Goal: Task Accomplishment & Management: Use online tool/utility

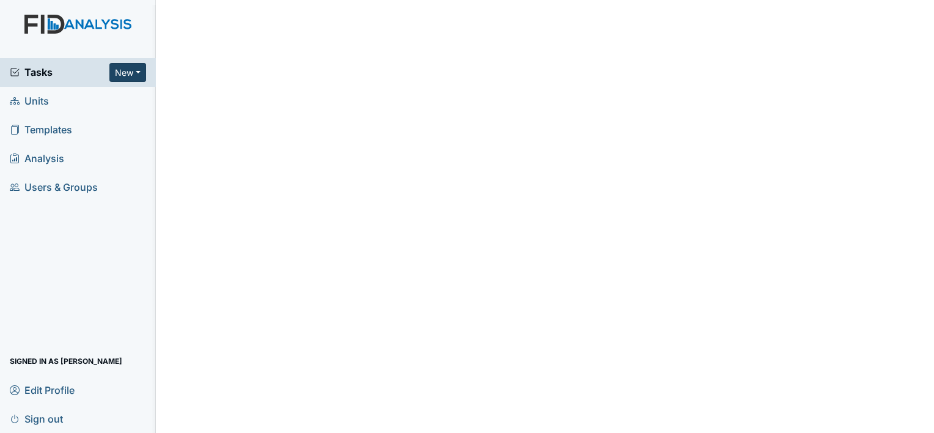
click at [134, 71] on button "New" at bounding box center [127, 72] width 37 height 19
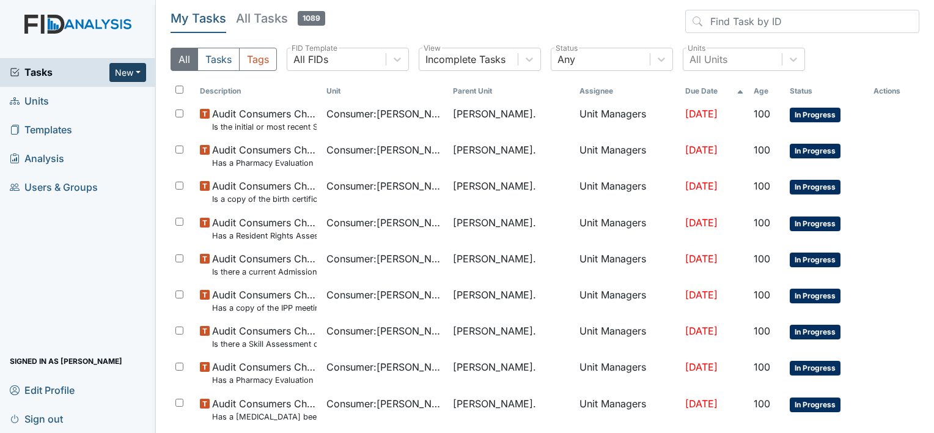
click at [137, 75] on button "New" at bounding box center [127, 72] width 37 height 19
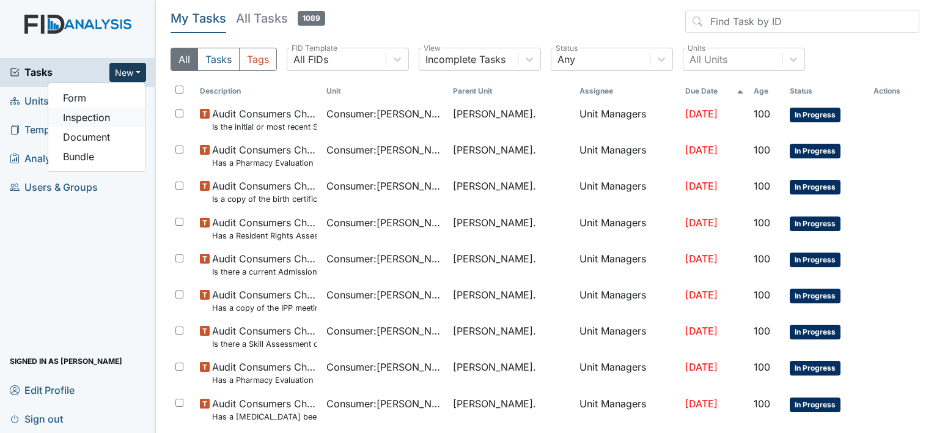
click at [90, 119] on link "Inspection" at bounding box center [96, 118] width 97 height 20
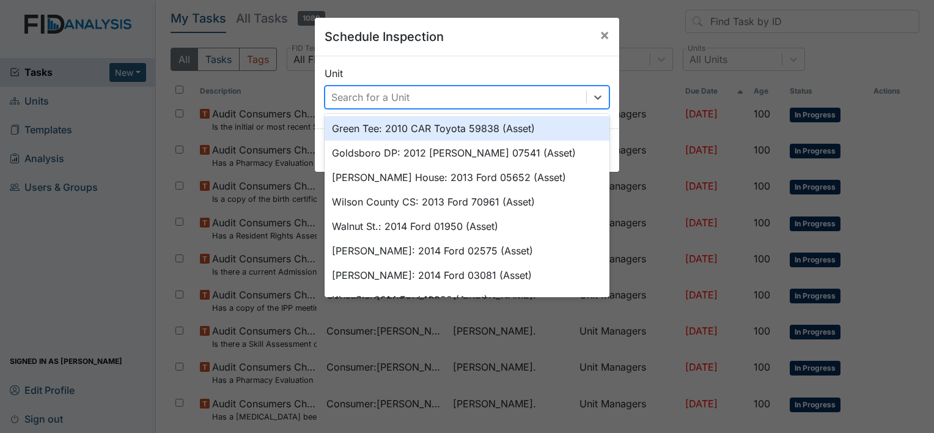
click at [437, 98] on div "Search for a Unit" at bounding box center [455, 97] width 261 height 22
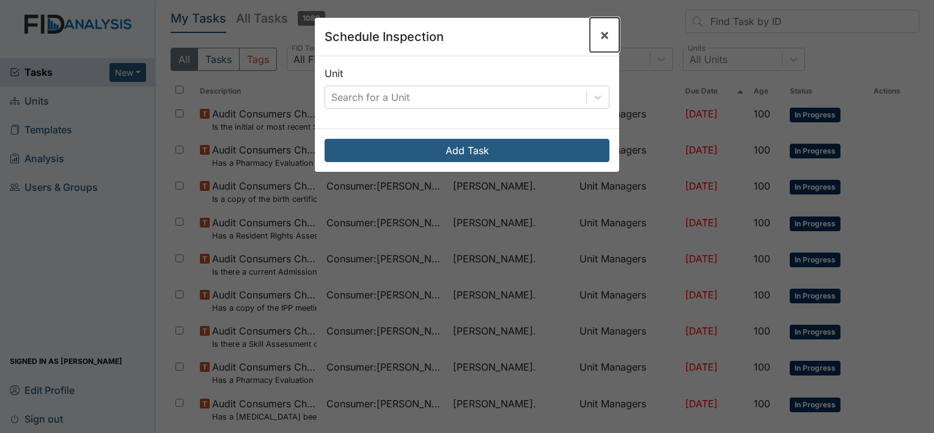
click at [602, 37] on span "×" at bounding box center [605, 35] width 10 height 18
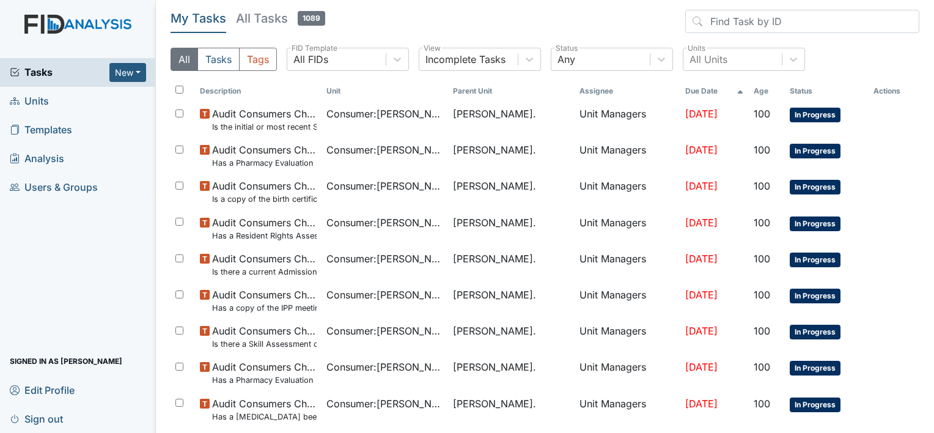
click at [34, 100] on span "Units" at bounding box center [29, 101] width 39 height 19
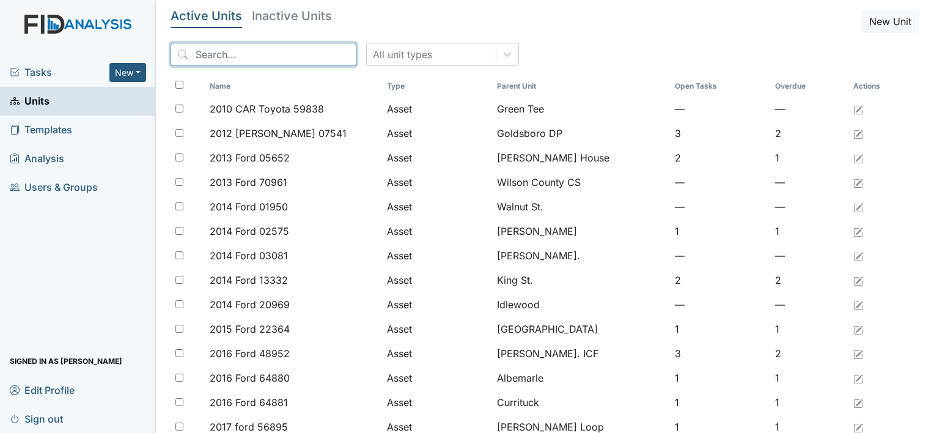
click at [193, 54] on input "search" at bounding box center [264, 54] width 186 height 23
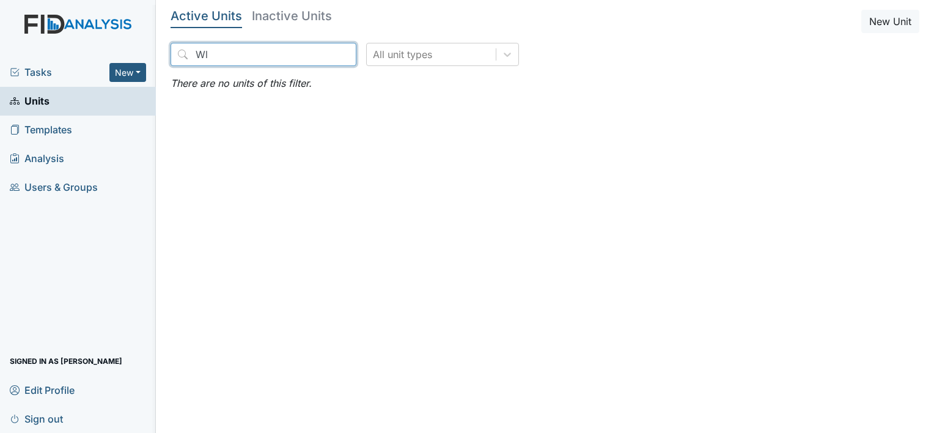
type input "W"
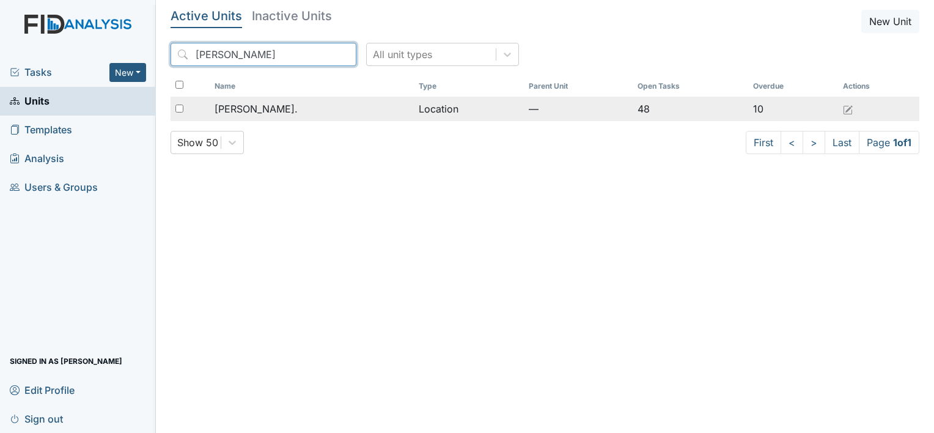
type input "william st"
click at [264, 114] on span "[PERSON_NAME]." at bounding box center [256, 108] width 83 height 15
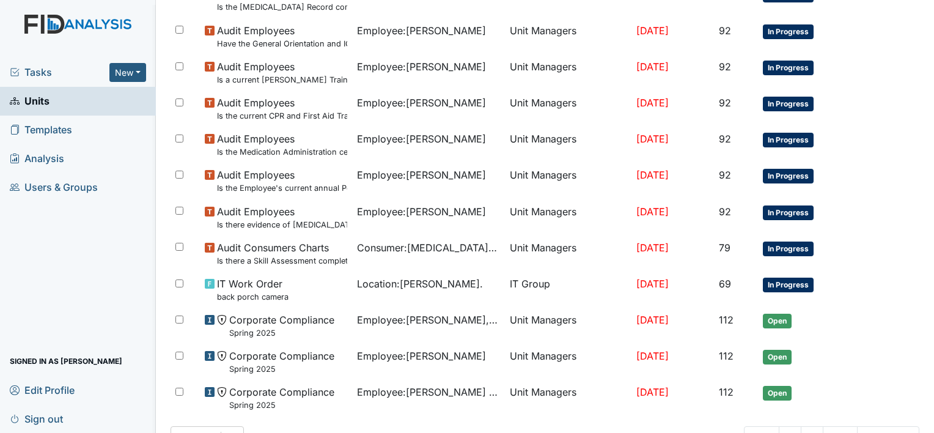
scroll to position [876, 0]
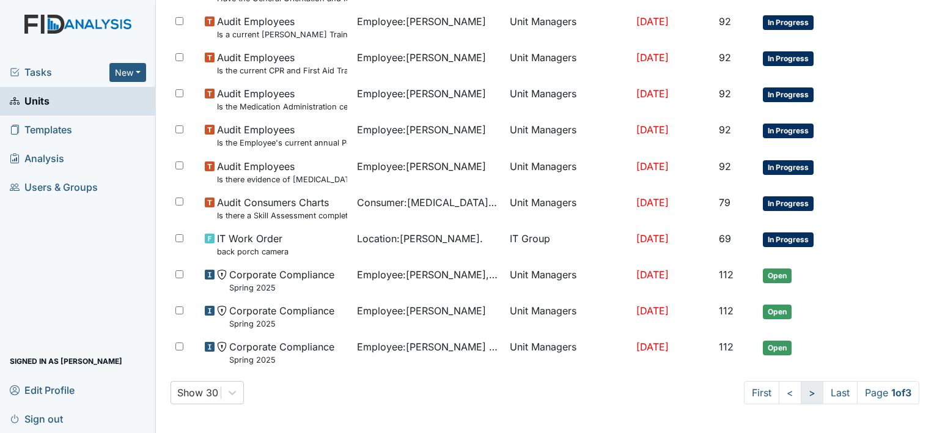
click at [801, 396] on link ">" at bounding box center [812, 392] width 23 height 23
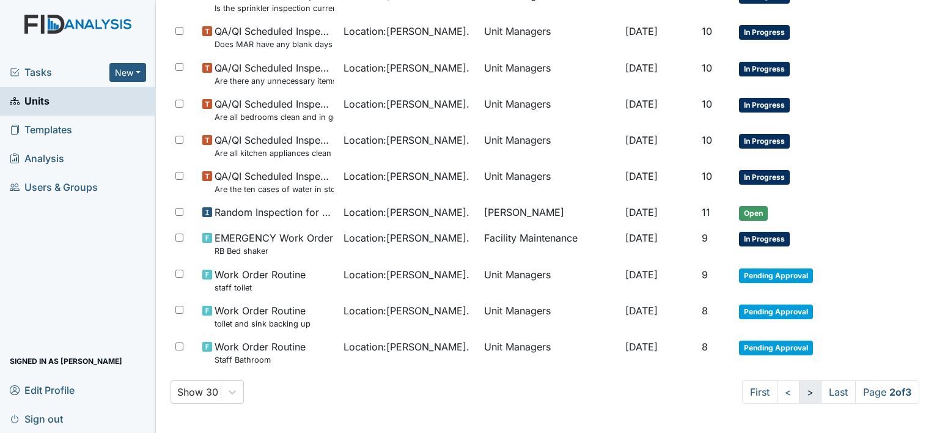
scroll to position [843, 0]
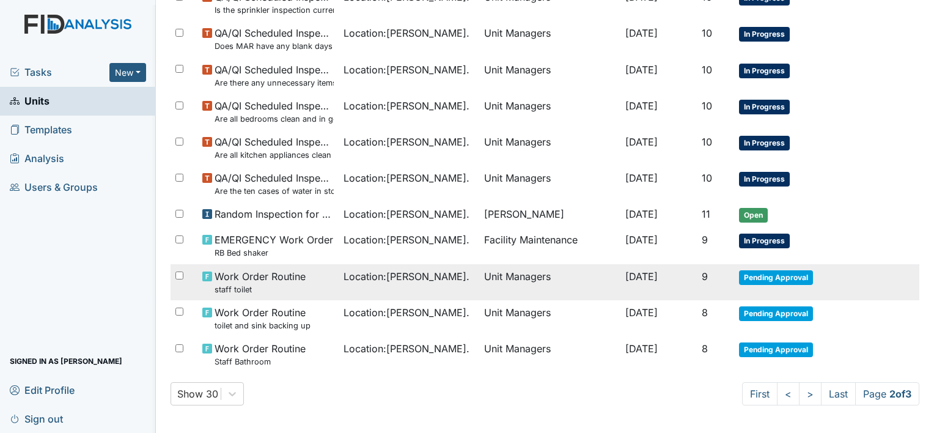
click at [765, 272] on span "Pending Approval" at bounding box center [776, 277] width 74 height 15
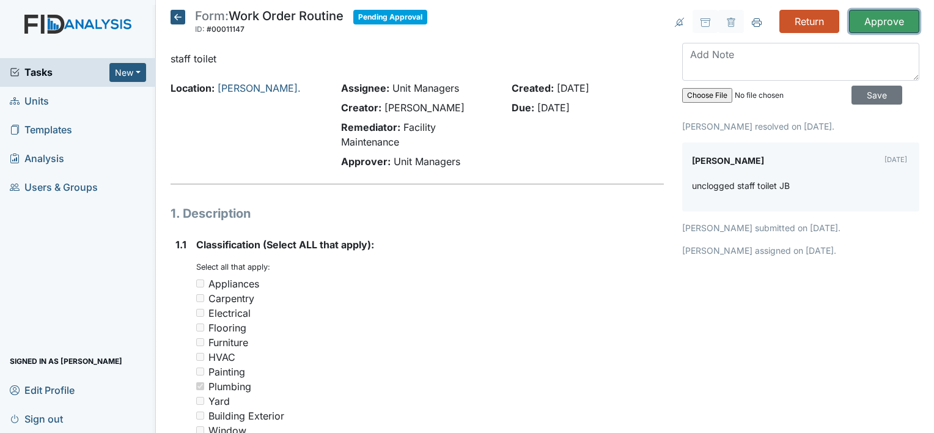
click at [873, 15] on input "Approve" at bounding box center [884, 21] width 70 height 23
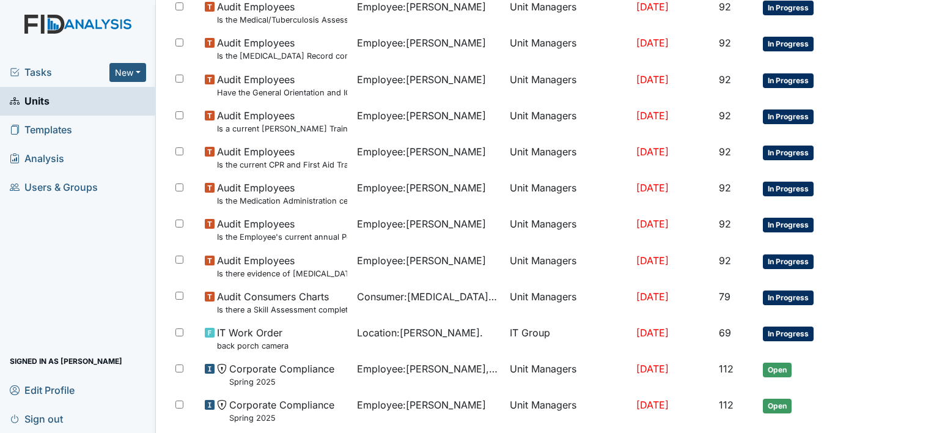
scroll to position [916, 0]
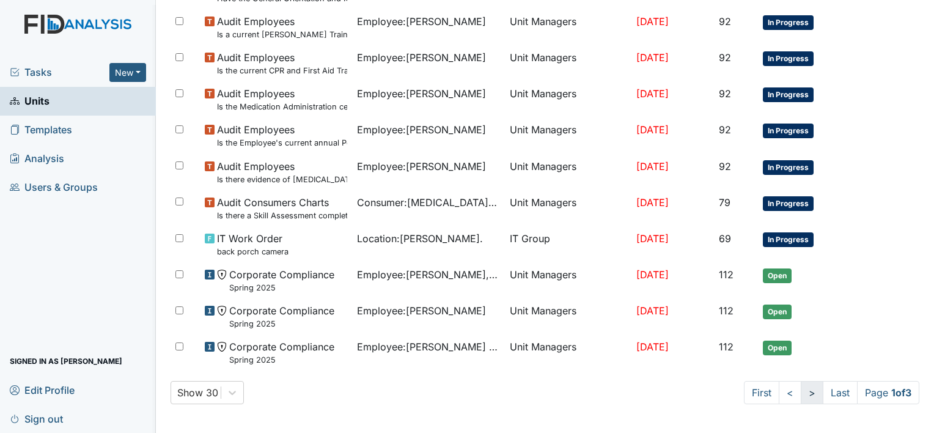
click at [801, 392] on link ">" at bounding box center [812, 392] width 23 height 23
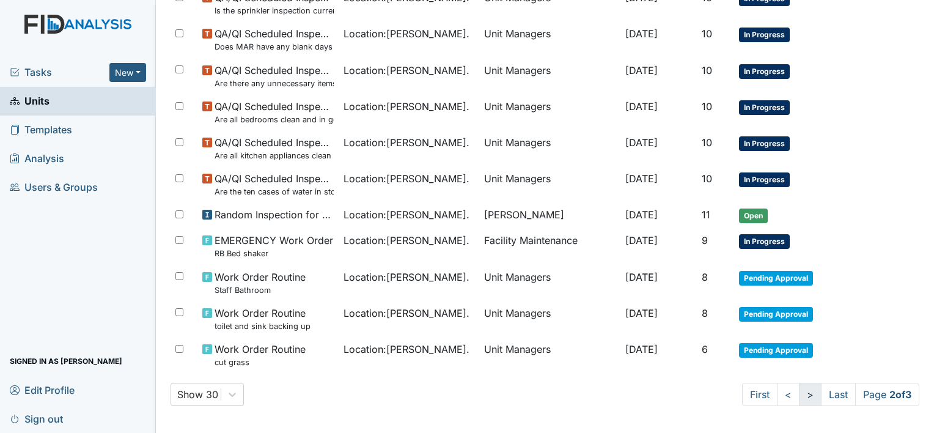
click at [799, 392] on link ">" at bounding box center [810, 394] width 23 height 23
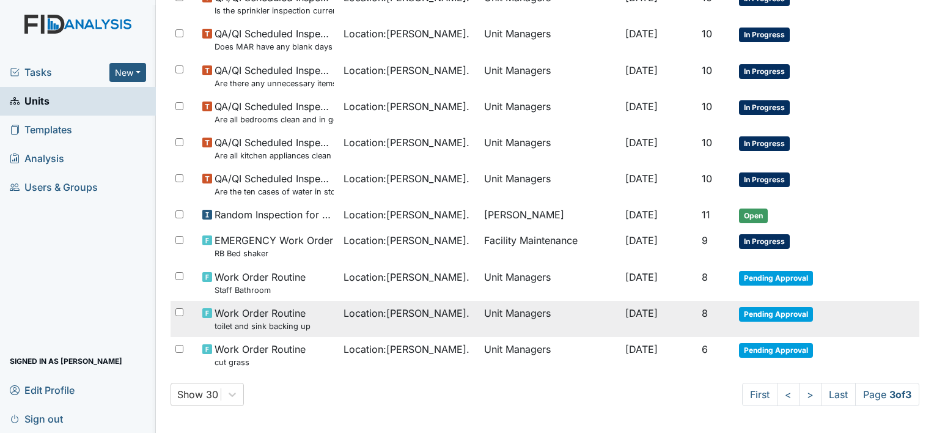
click at [787, 320] on td "Pending Approval" at bounding box center [798, 319] width 129 height 36
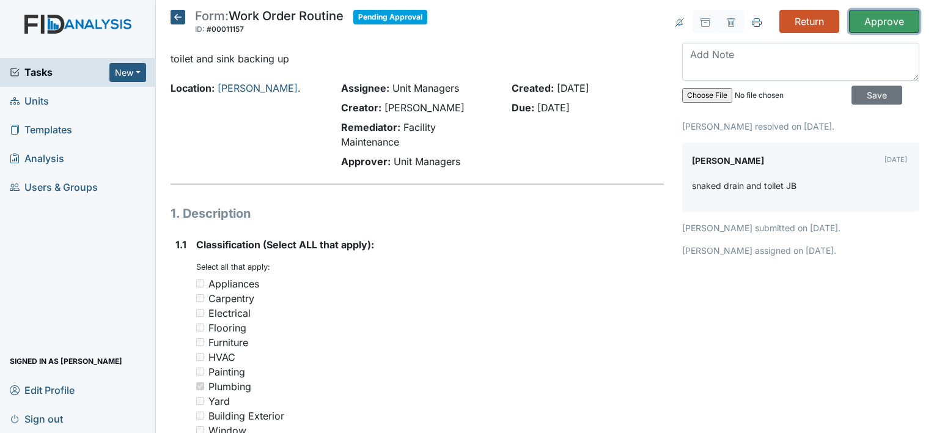
click at [877, 16] on input "Approve" at bounding box center [884, 21] width 70 height 23
click at [173, 17] on icon at bounding box center [178, 17] width 15 height 15
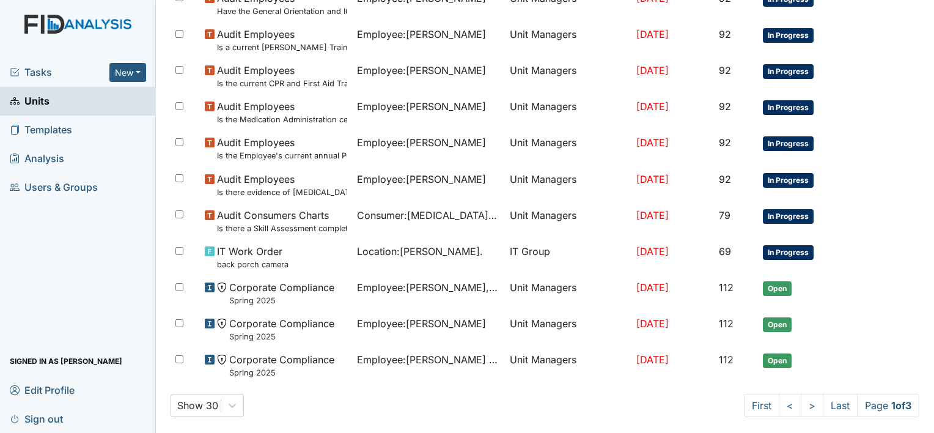
scroll to position [876, 0]
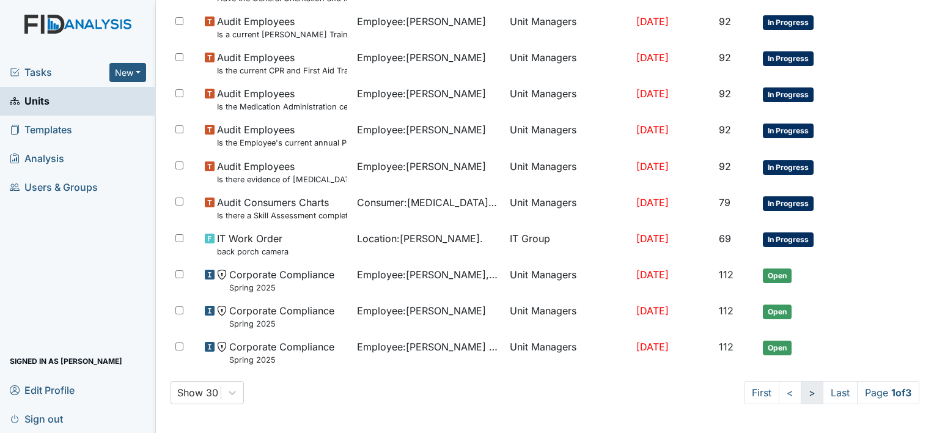
click at [801, 387] on link ">" at bounding box center [812, 392] width 23 height 23
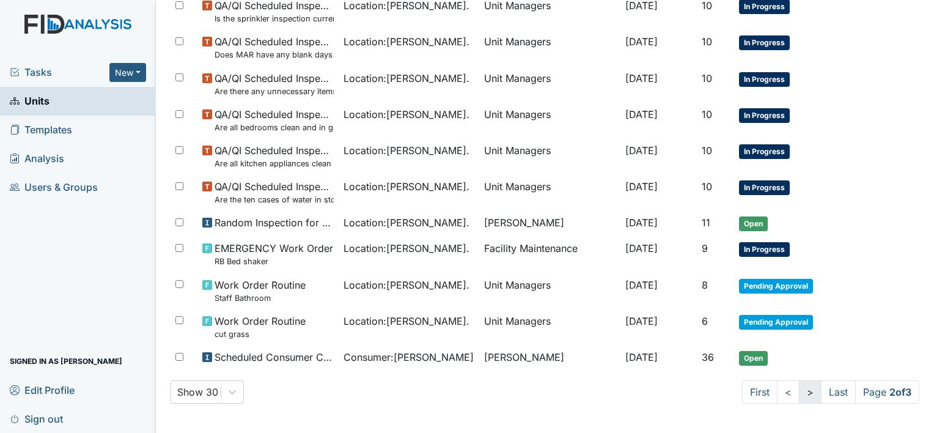
scroll to position [832, 0]
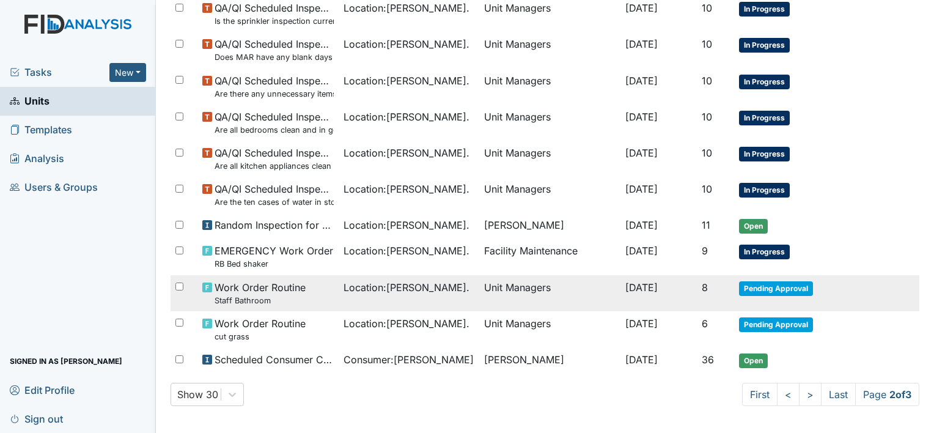
click at [759, 285] on span "Pending Approval" at bounding box center [776, 288] width 74 height 15
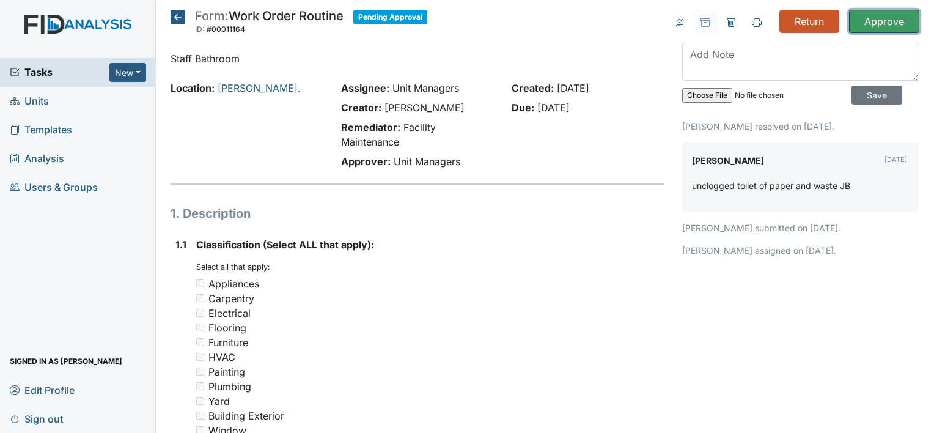
click at [873, 23] on input "Approve" at bounding box center [884, 21] width 70 height 23
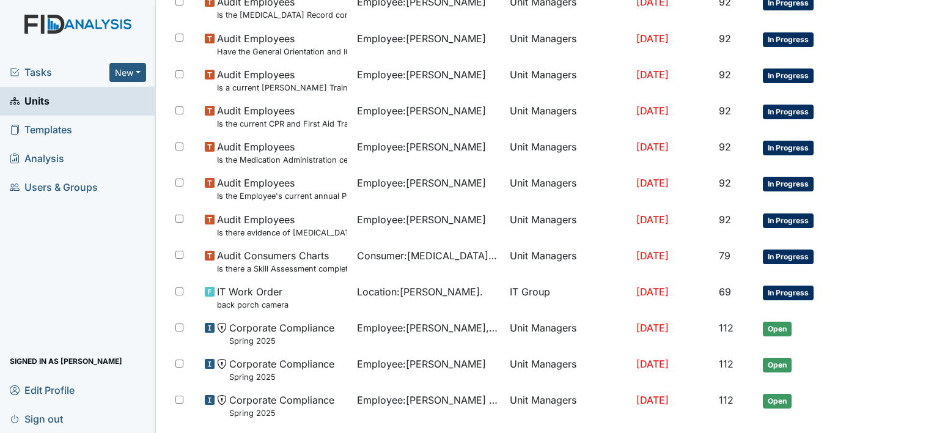
scroll to position [916, 0]
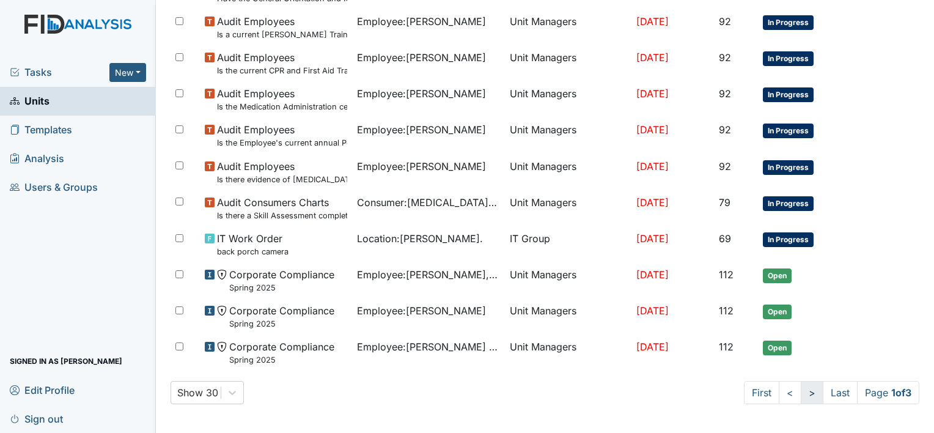
click at [801, 391] on link ">" at bounding box center [812, 392] width 23 height 23
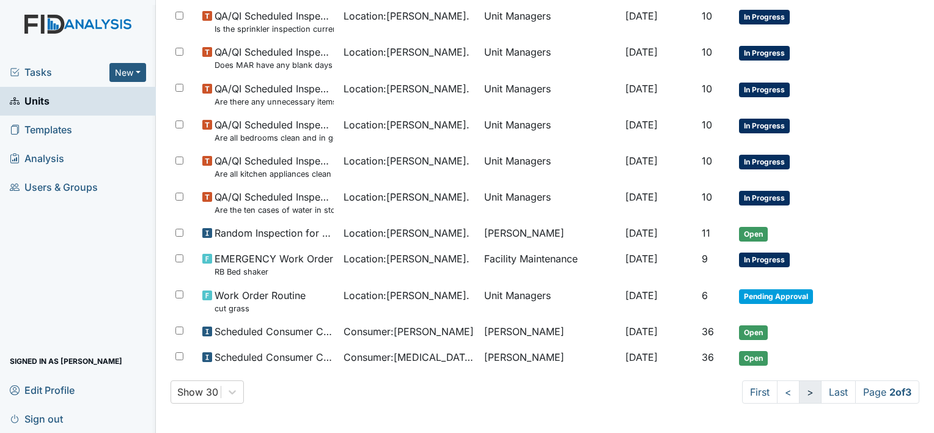
scroll to position [861, 0]
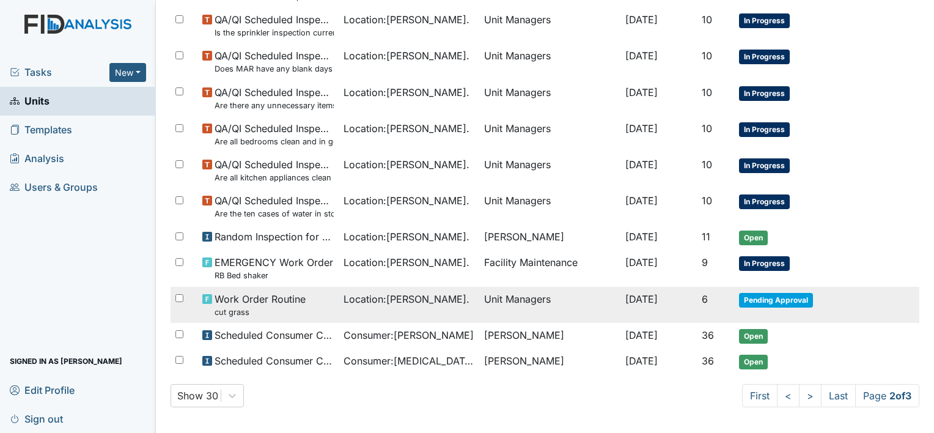
click at [775, 298] on span "Pending Approval" at bounding box center [776, 300] width 74 height 15
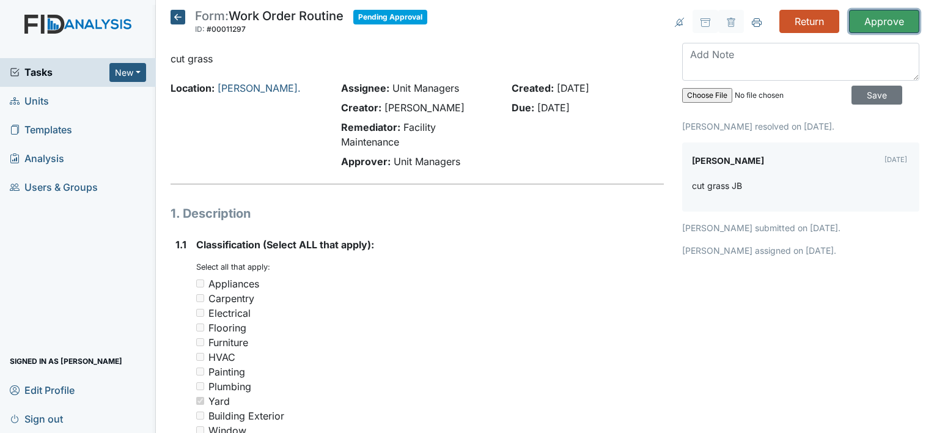
click at [878, 21] on input "Approve" at bounding box center [884, 21] width 70 height 23
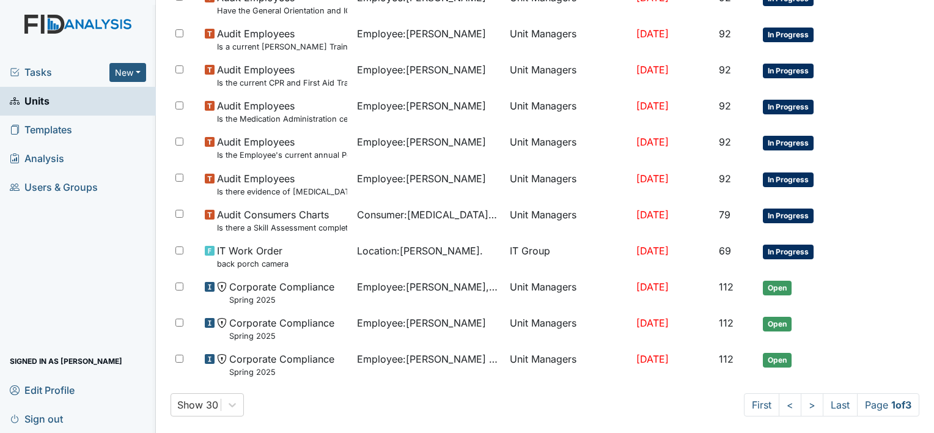
scroll to position [916, 0]
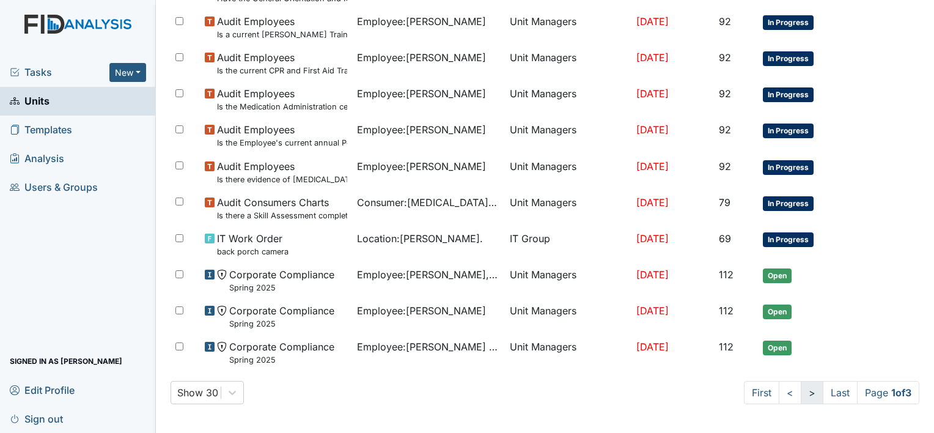
click at [801, 386] on link ">" at bounding box center [812, 392] width 23 height 23
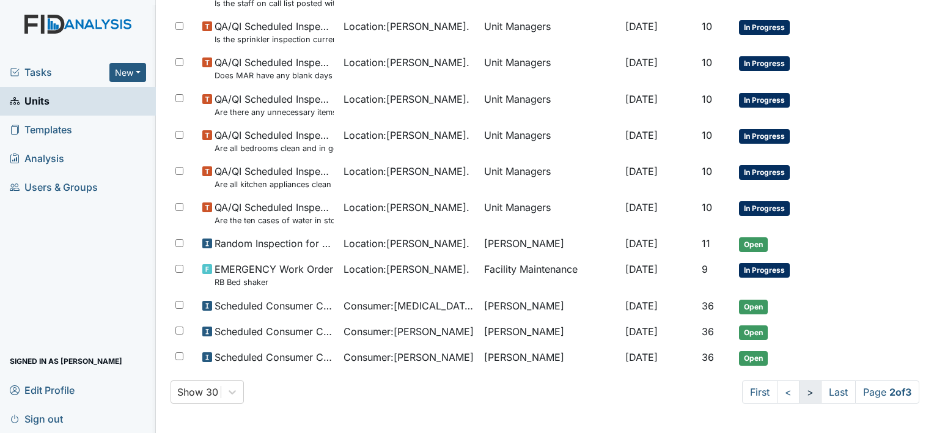
scroll to position [850, 0]
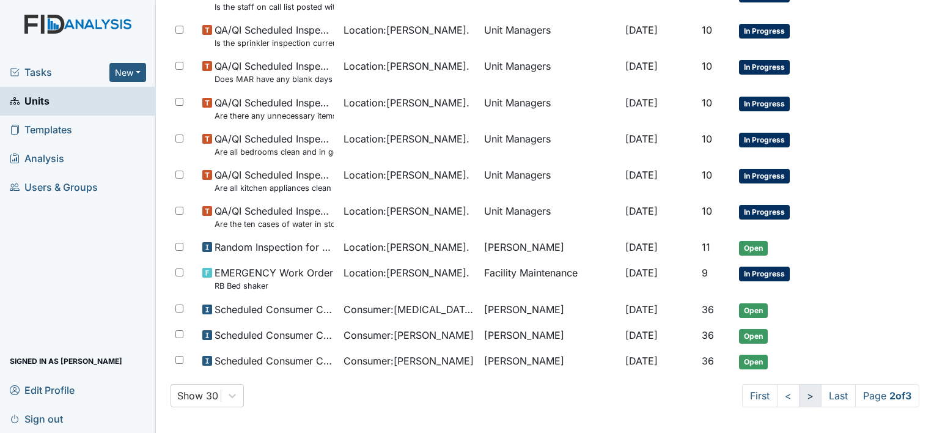
click at [799, 386] on link ">" at bounding box center [810, 395] width 23 height 23
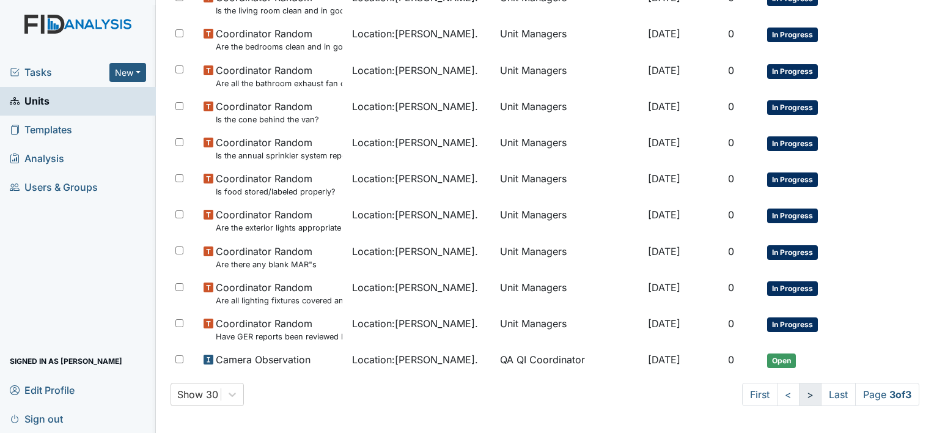
click at [799, 396] on link ">" at bounding box center [810, 394] width 23 height 23
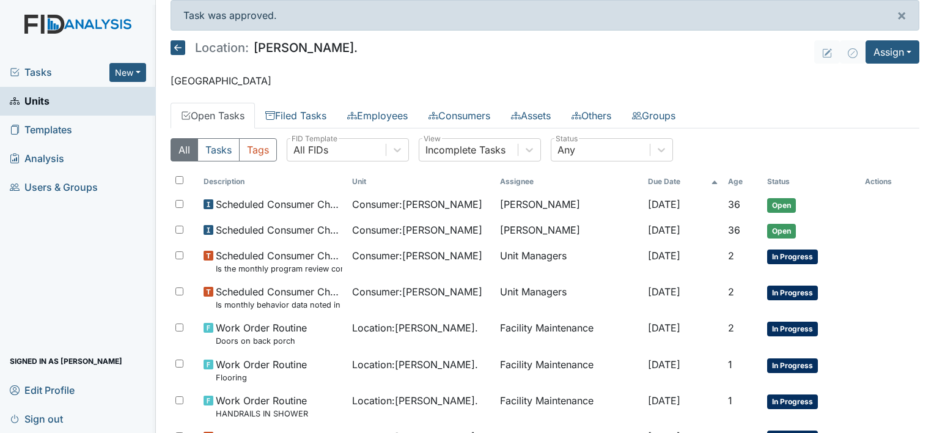
scroll to position [0, 0]
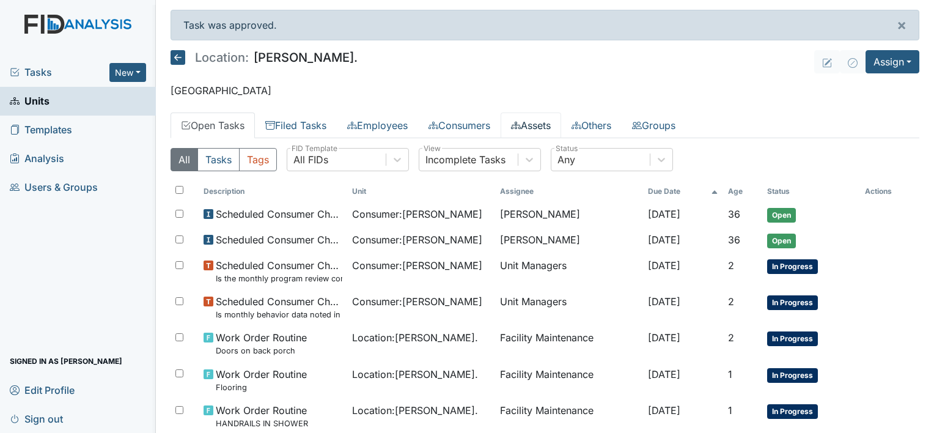
click at [561, 118] on link "Assets" at bounding box center [531, 125] width 61 height 26
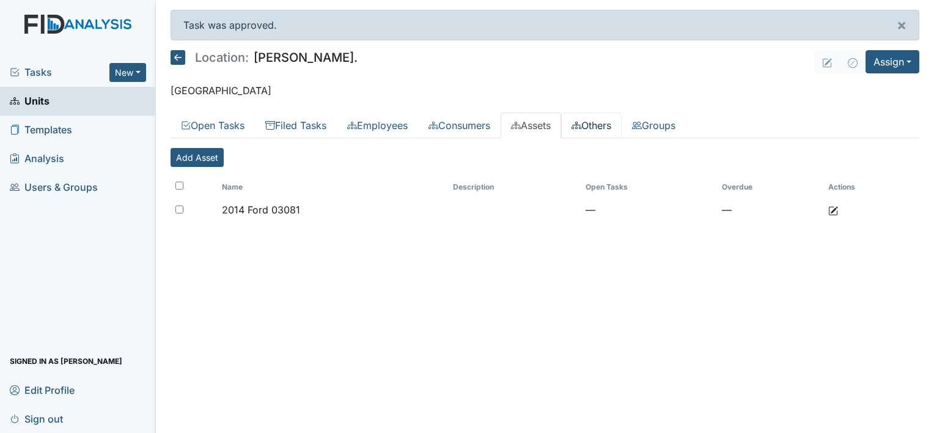
click at [600, 124] on link "Others" at bounding box center [591, 125] width 61 height 26
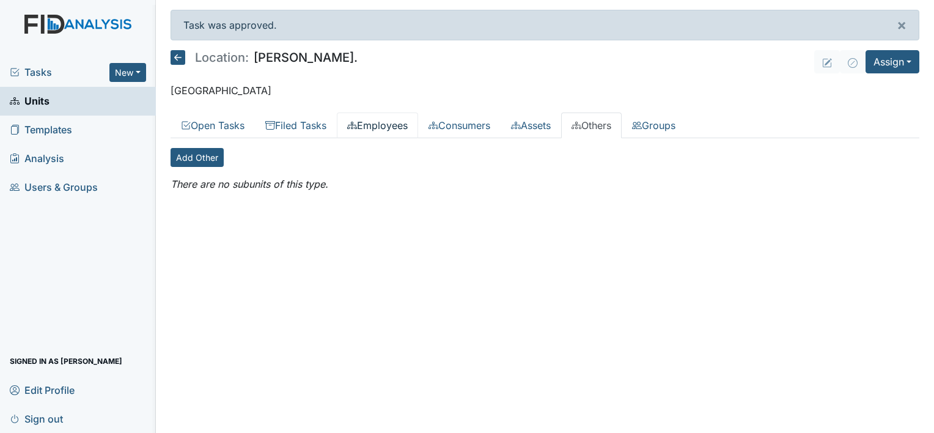
click at [396, 131] on link "Employees" at bounding box center [377, 125] width 81 height 26
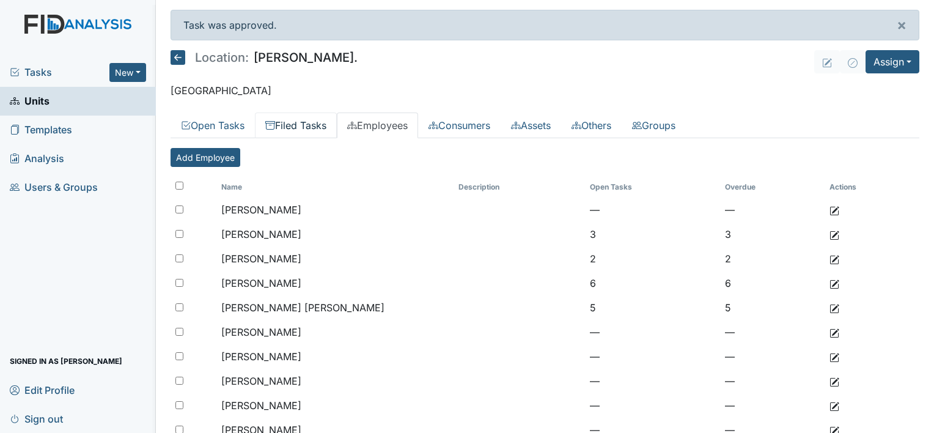
click at [326, 130] on link "Filed Tasks" at bounding box center [296, 125] width 82 height 26
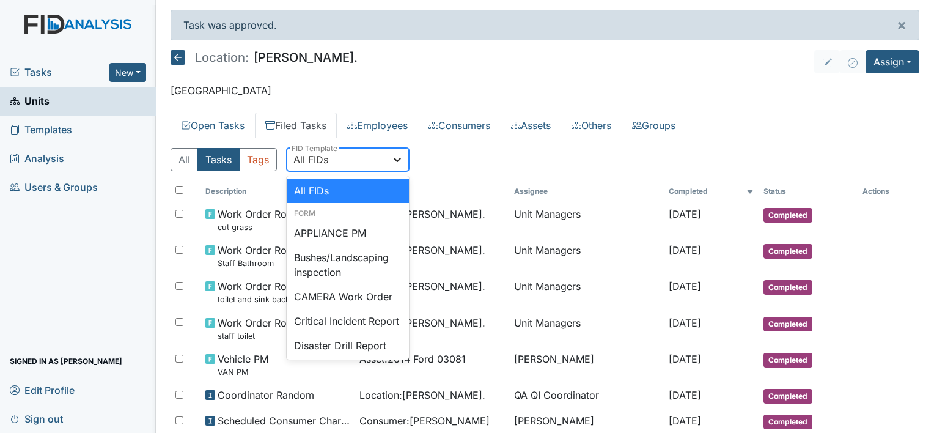
click at [396, 159] on icon at bounding box center [397, 160] width 7 height 4
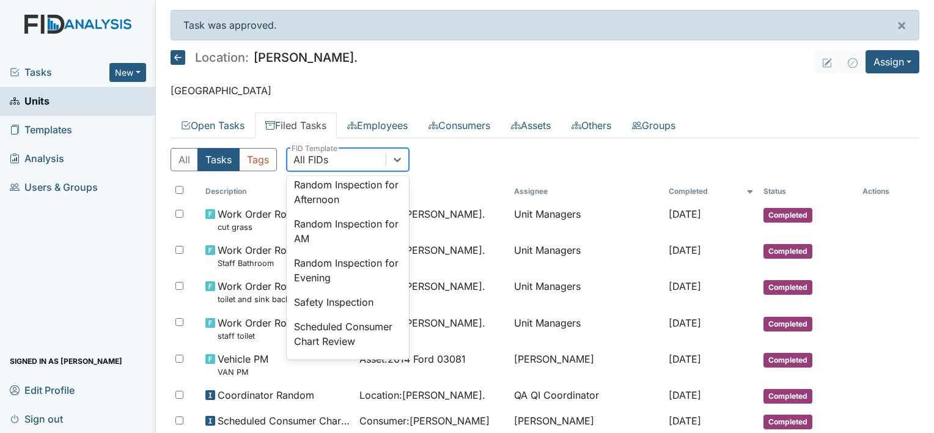
scroll to position [1125, 0]
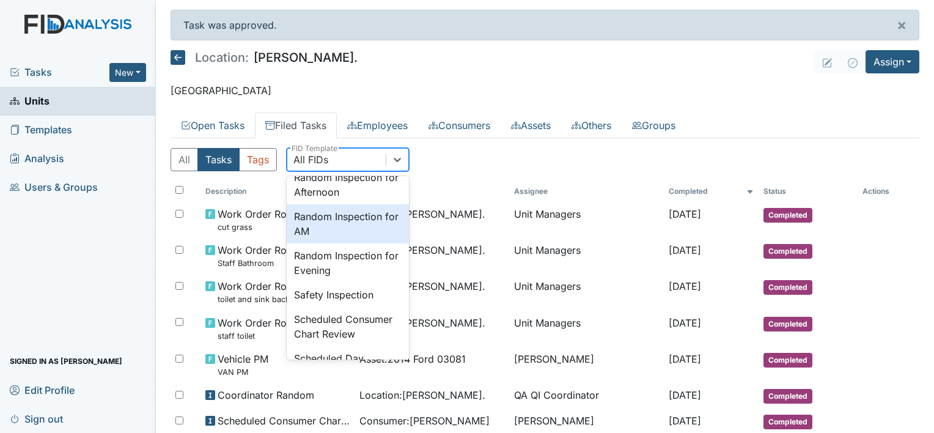
click at [359, 243] on div "Random Inspection for AM" at bounding box center [348, 223] width 122 height 39
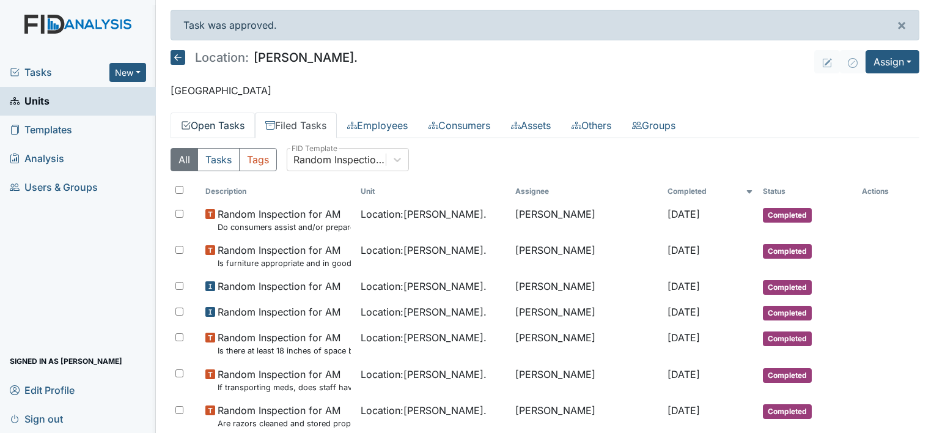
click at [238, 125] on link "Open Tasks" at bounding box center [213, 125] width 84 height 26
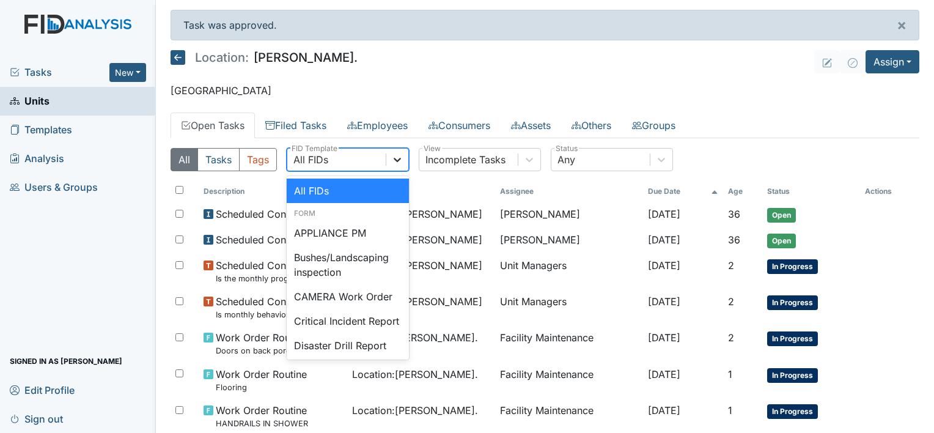
click at [401, 158] on icon at bounding box center [397, 159] width 12 height 12
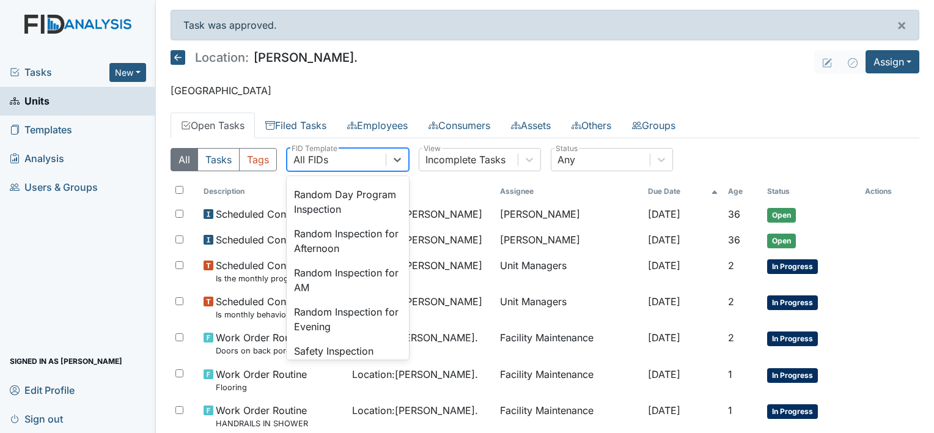
scroll to position [1076, 0]
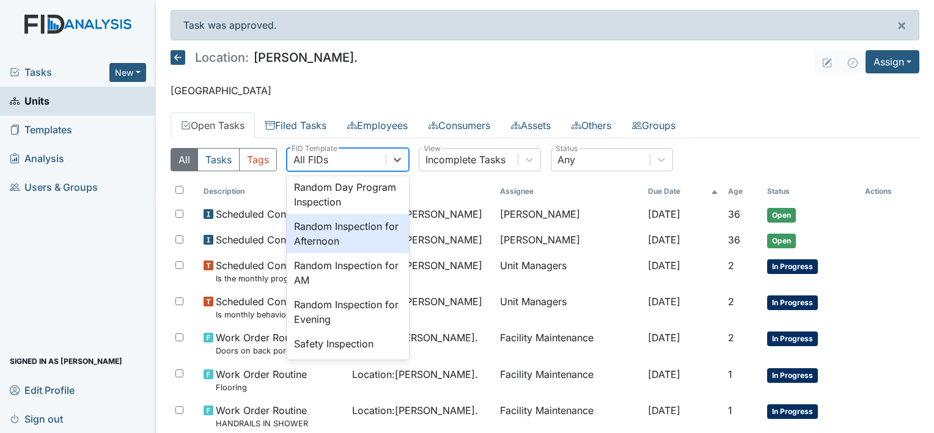
click at [352, 253] on div "Random Inspection for Afternoon" at bounding box center [348, 233] width 122 height 39
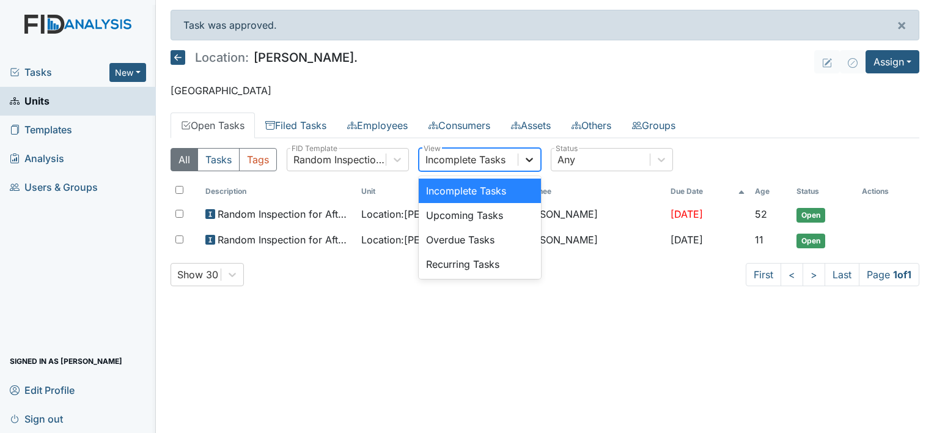
click at [533, 156] on icon at bounding box center [529, 159] width 12 height 12
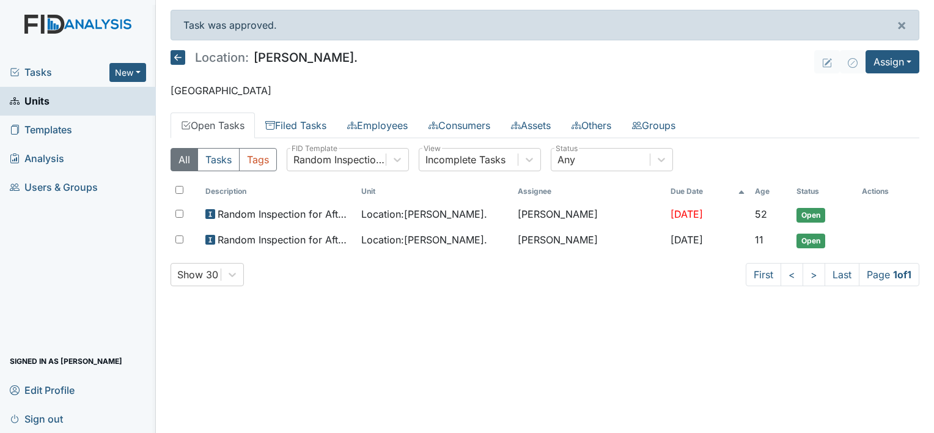
click at [575, 73] on main "Task was approved. × Location: William St. Assign Assign Form Assign Inspection…" at bounding box center [545, 216] width 778 height 433
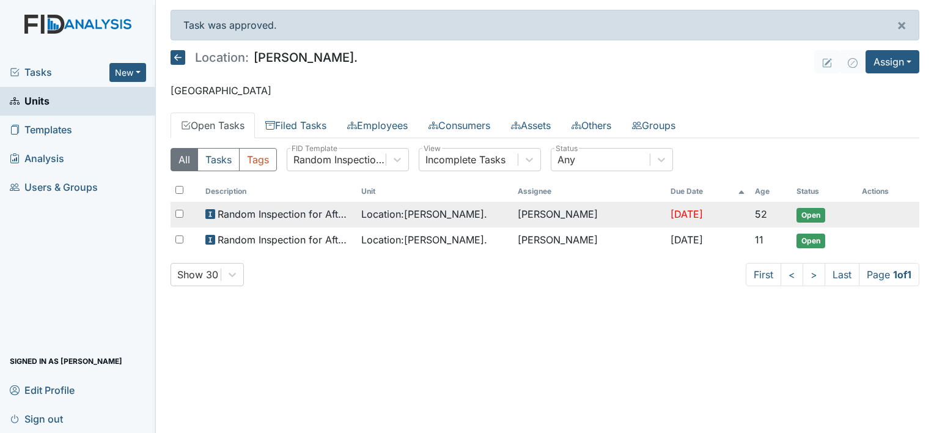
click at [367, 213] on span "Location : William St." at bounding box center [424, 214] width 126 height 15
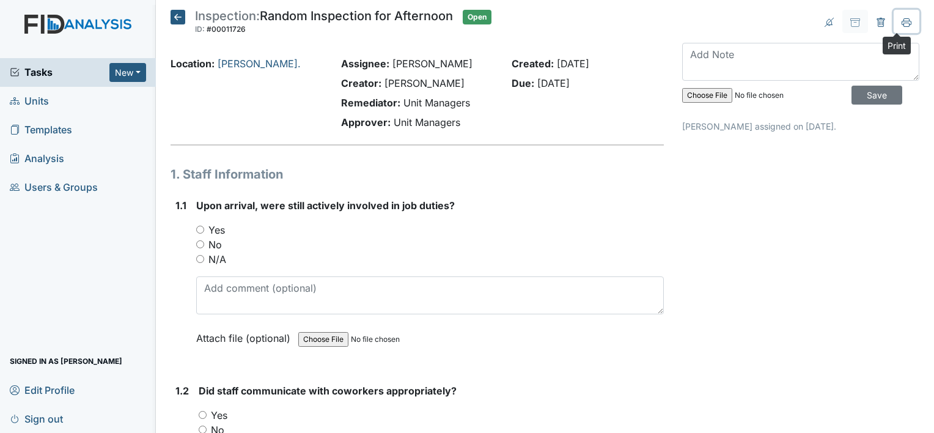
click at [902, 24] on icon at bounding box center [907, 23] width 10 height 10
click at [175, 16] on icon at bounding box center [178, 17] width 15 height 15
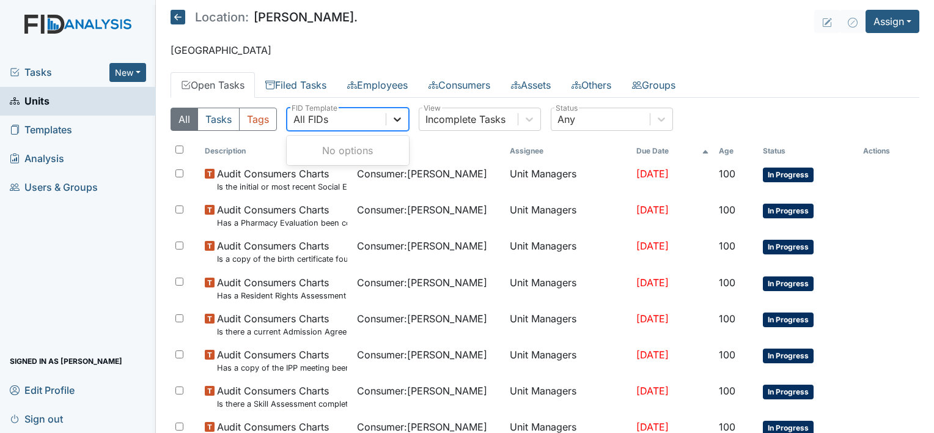
click at [407, 116] on div at bounding box center [397, 119] width 22 height 22
click at [400, 118] on icon at bounding box center [397, 119] width 7 height 4
click at [207, 119] on button "Tasks" at bounding box center [218, 119] width 42 height 23
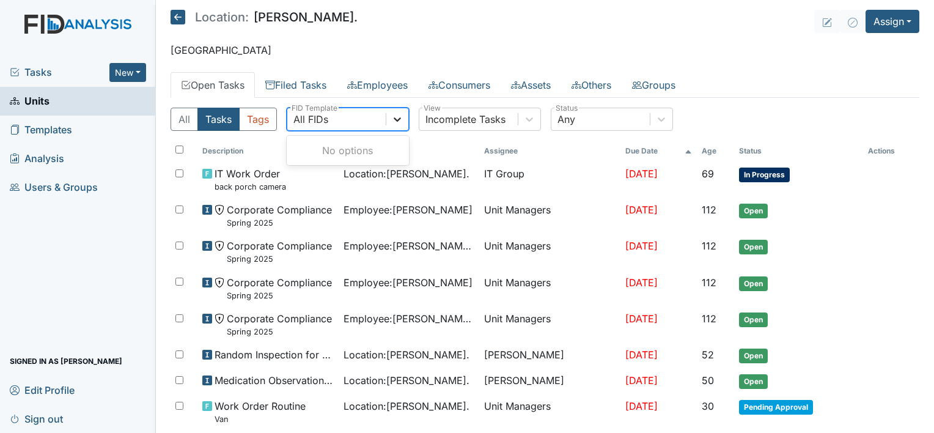
click at [402, 120] on icon at bounding box center [397, 119] width 12 height 12
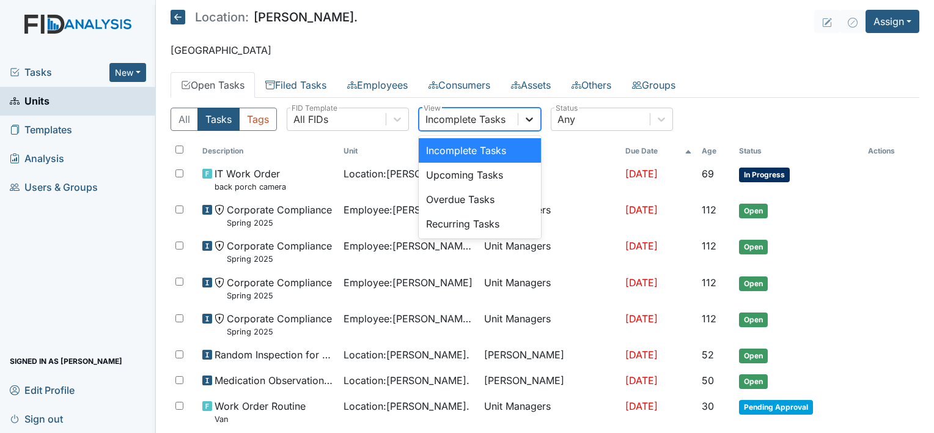
click at [534, 118] on icon at bounding box center [529, 119] width 12 height 12
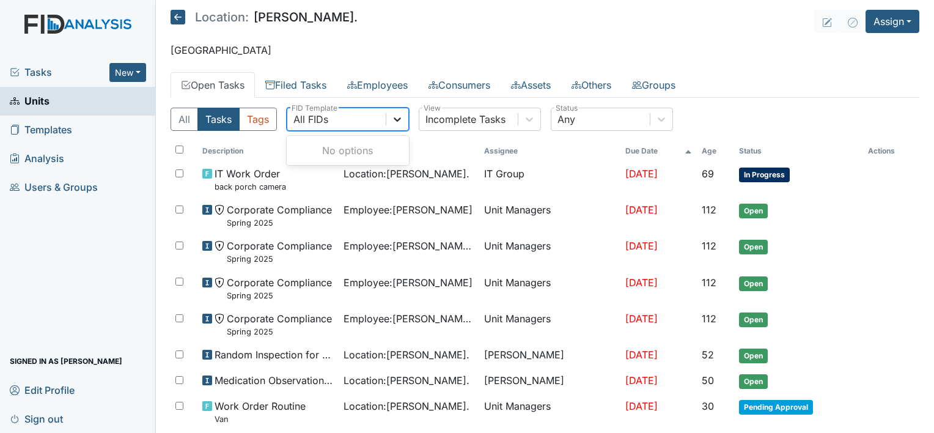
click at [396, 114] on icon at bounding box center [397, 119] width 12 height 12
click at [399, 114] on icon at bounding box center [397, 119] width 12 height 12
click at [396, 122] on icon at bounding box center [397, 119] width 12 height 12
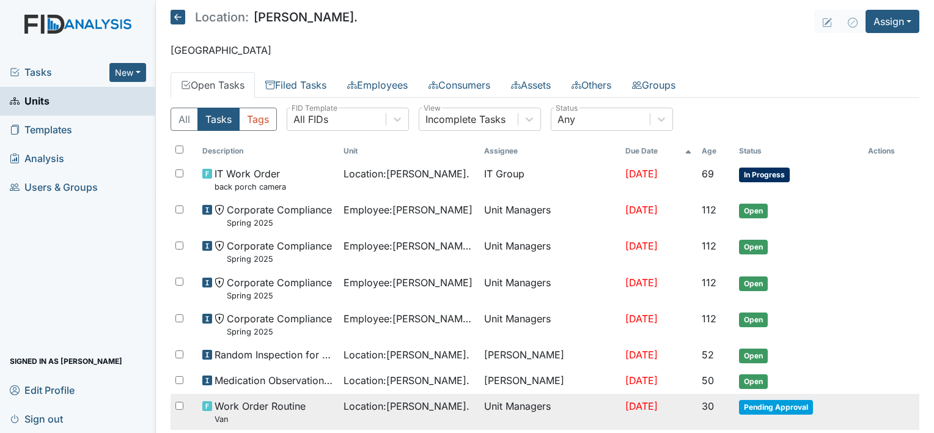
click at [785, 403] on span "Pending Approval" at bounding box center [776, 407] width 74 height 15
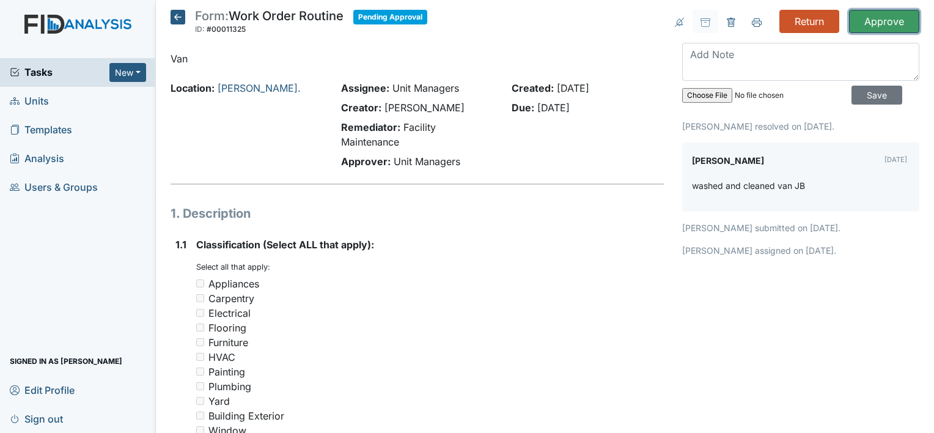
click at [885, 21] on input "Approve" at bounding box center [884, 21] width 70 height 23
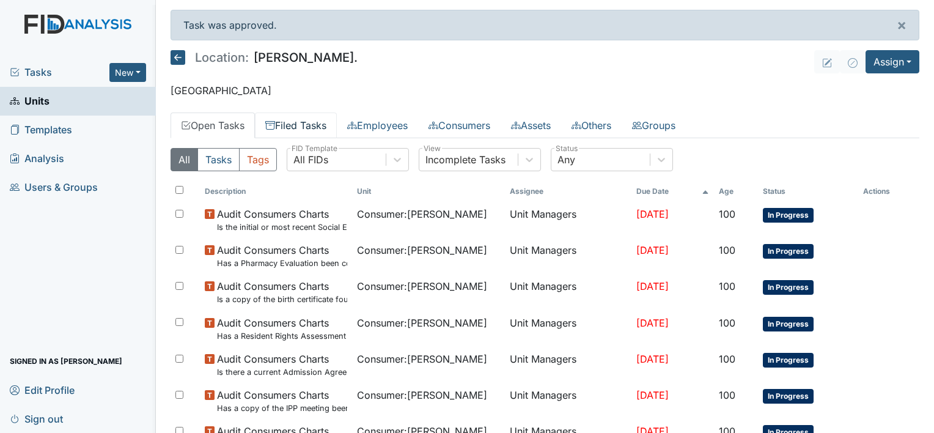
click at [301, 120] on link "Filed Tasks" at bounding box center [296, 125] width 82 height 26
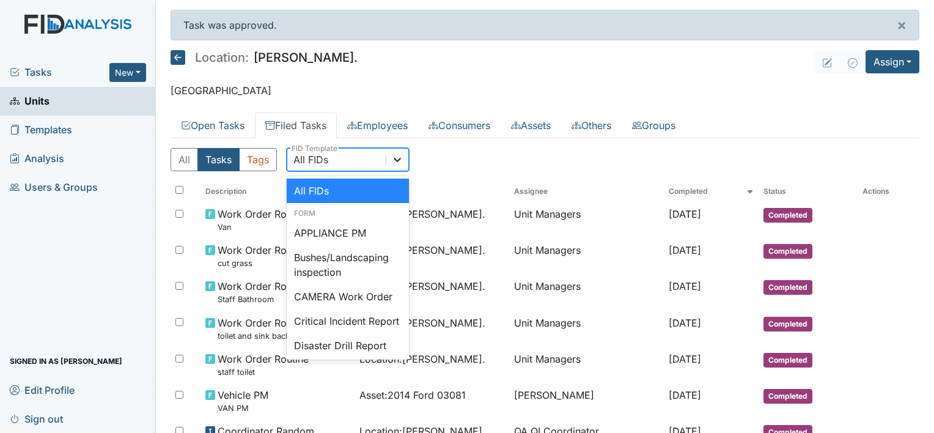
click at [396, 157] on icon at bounding box center [397, 159] width 12 height 12
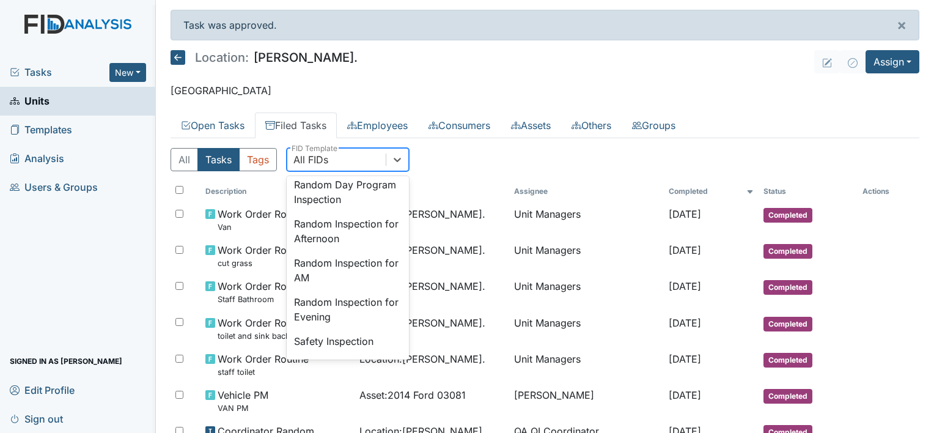
scroll to position [1083, 0]
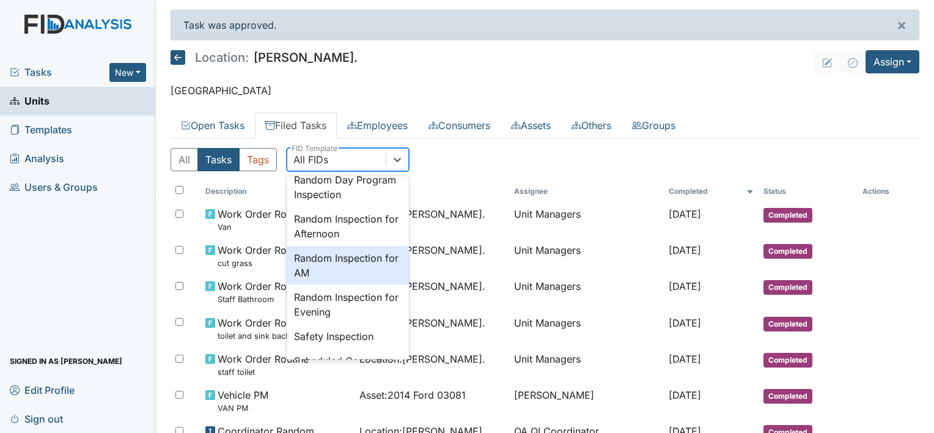
click at [336, 285] on div "Random Inspection for AM" at bounding box center [348, 265] width 122 height 39
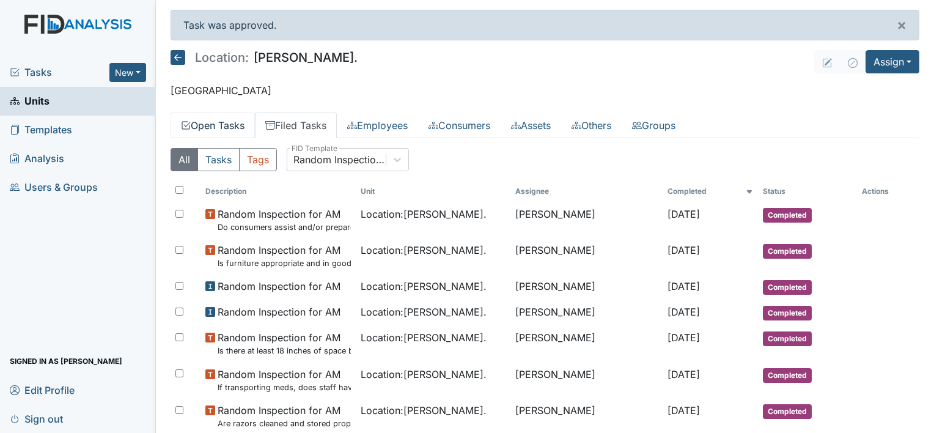
click at [230, 125] on link "Open Tasks" at bounding box center [213, 125] width 84 height 26
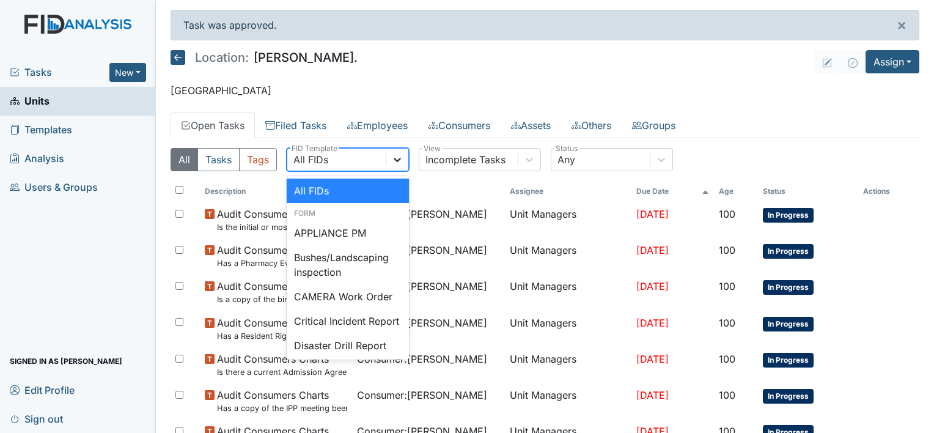
click at [390, 158] on div at bounding box center [397, 160] width 22 height 22
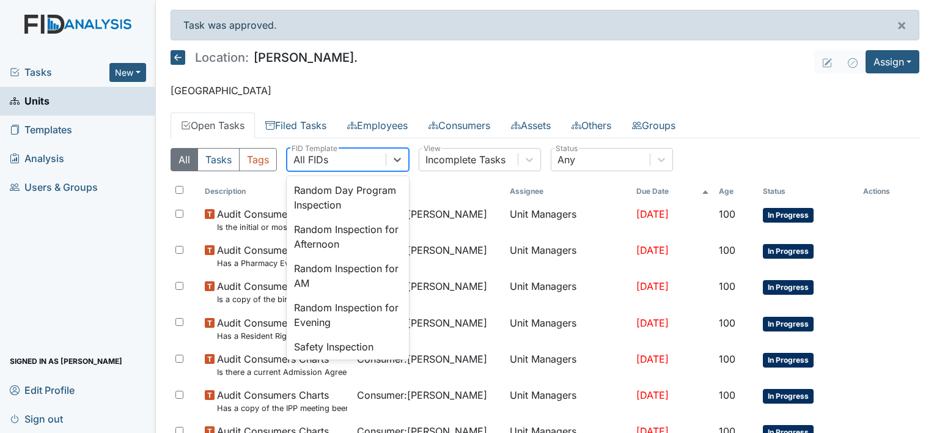
scroll to position [1076, 0]
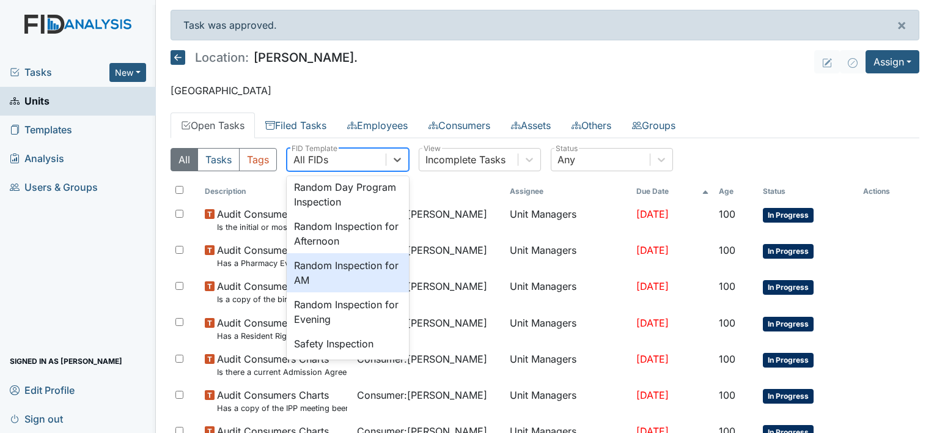
click at [371, 292] on div "Random Inspection for AM" at bounding box center [348, 272] width 122 height 39
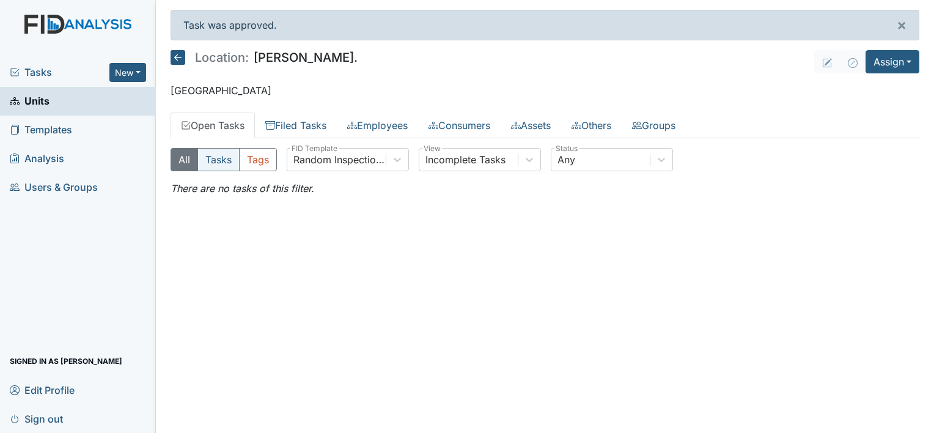
click at [223, 161] on button "Tasks" at bounding box center [218, 159] width 42 height 23
click at [184, 168] on button "All" at bounding box center [185, 159] width 28 height 23
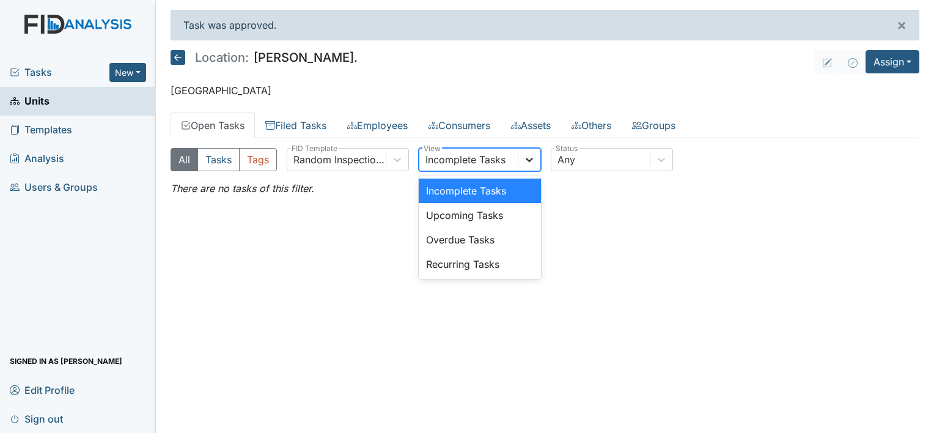
click at [526, 156] on icon at bounding box center [529, 159] width 12 height 12
click at [514, 215] on div "Upcoming Tasks" at bounding box center [480, 215] width 122 height 24
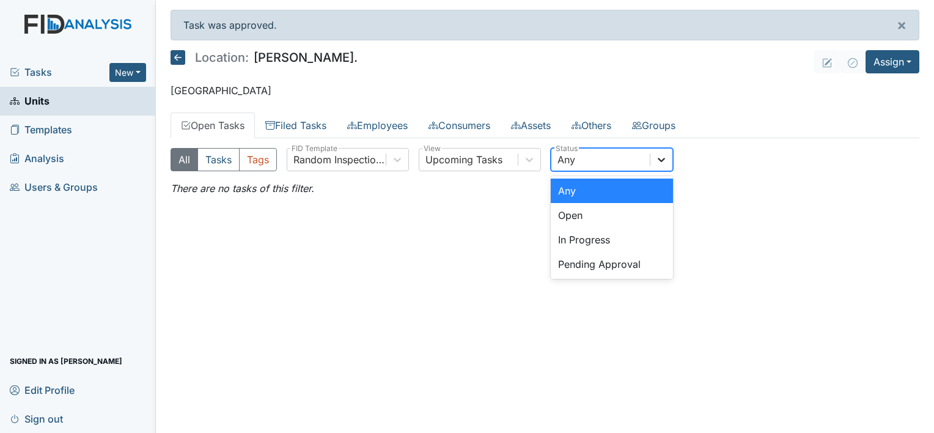
click at [663, 160] on icon at bounding box center [661, 159] width 12 height 12
click at [597, 213] on div "Open" at bounding box center [612, 215] width 122 height 24
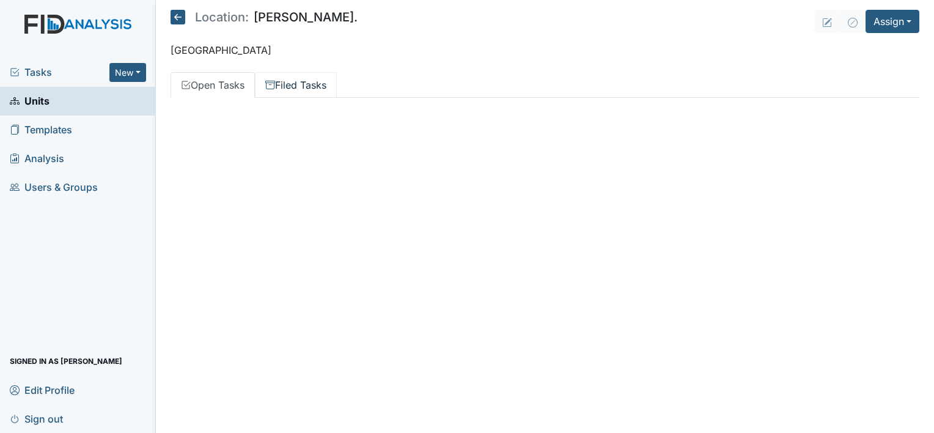
click at [287, 81] on link "Filed Tasks" at bounding box center [296, 85] width 82 height 26
click at [134, 76] on button "New" at bounding box center [127, 72] width 37 height 19
click at [61, 137] on span "Templates" at bounding box center [41, 129] width 62 height 19
click at [61, 134] on span "Templates" at bounding box center [41, 129] width 62 height 19
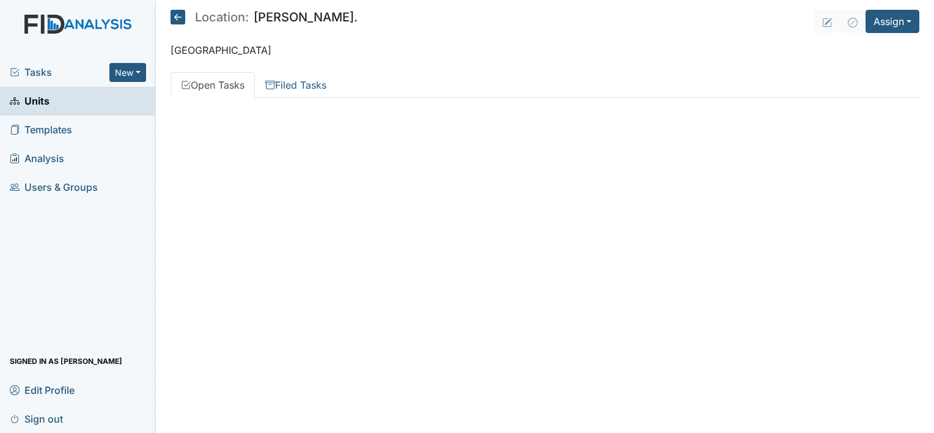
click at [61, 126] on span "Templates" at bounding box center [41, 129] width 62 height 19
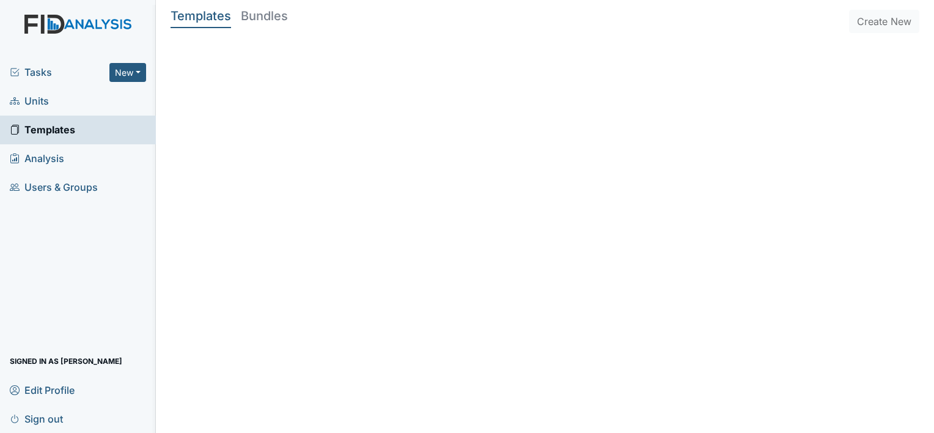
drag, startPoint x: 0, startPoint y: 0, endPoint x: 61, endPoint y: 126, distance: 140.0
click at [61, 126] on span "Templates" at bounding box center [42, 129] width 65 height 19
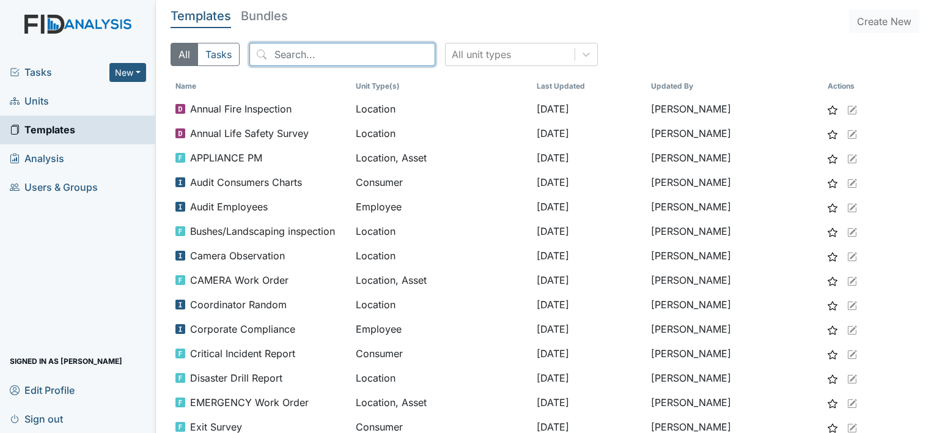
click at [332, 55] on input "search" at bounding box center [342, 54] width 186 height 23
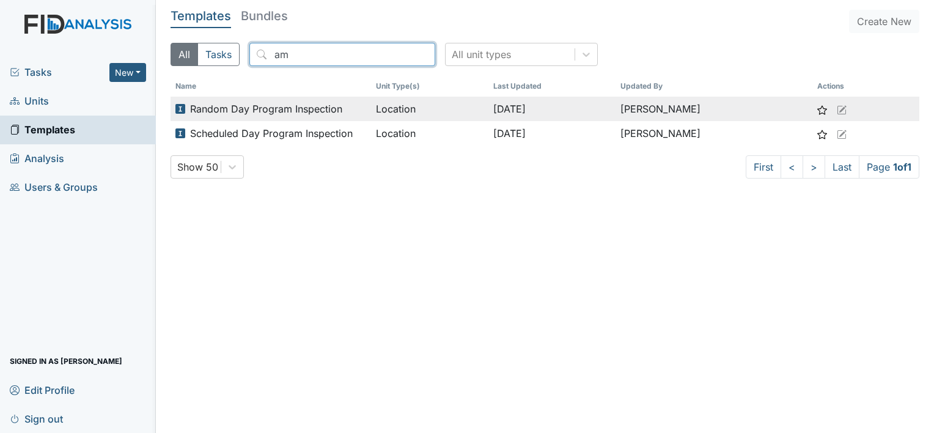
type input "a"
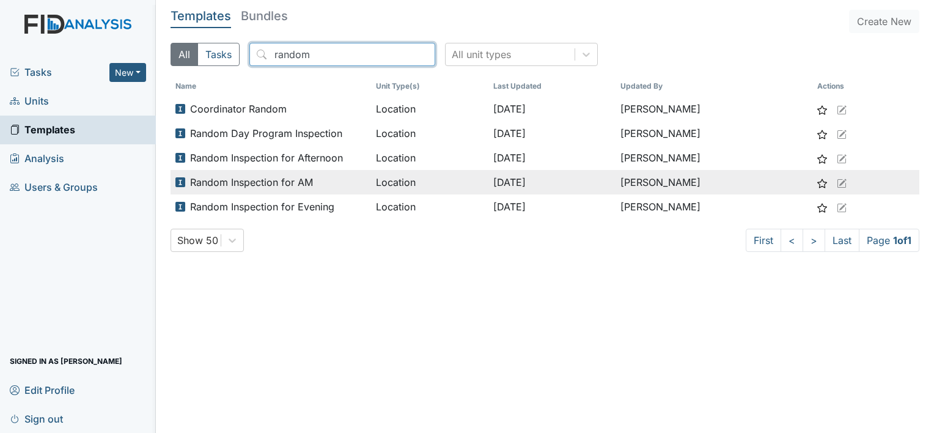
type input "random"
click at [341, 178] on div "Random Inspection for AM" at bounding box center [270, 182] width 191 height 15
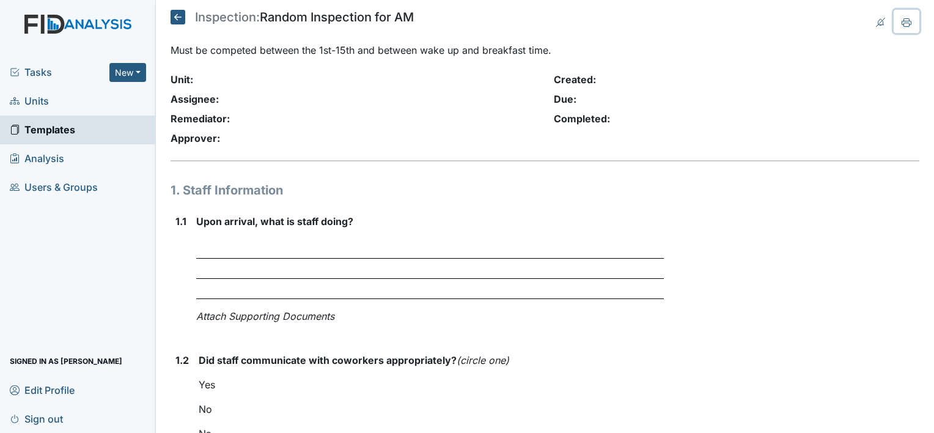
click at [902, 20] on icon at bounding box center [907, 21] width 10 height 7
click at [902, 24] on icon at bounding box center [907, 21] width 10 height 7
